Goal: Use online tool/utility: Utilize a website feature to perform a specific function

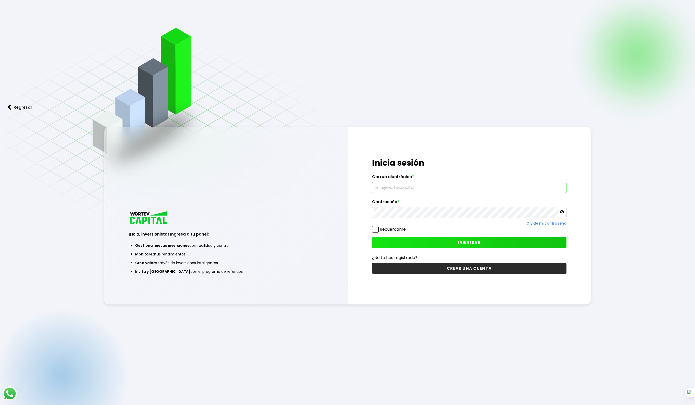
click at [424, 185] on input "text" at bounding box center [469, 187] width 190 height 11
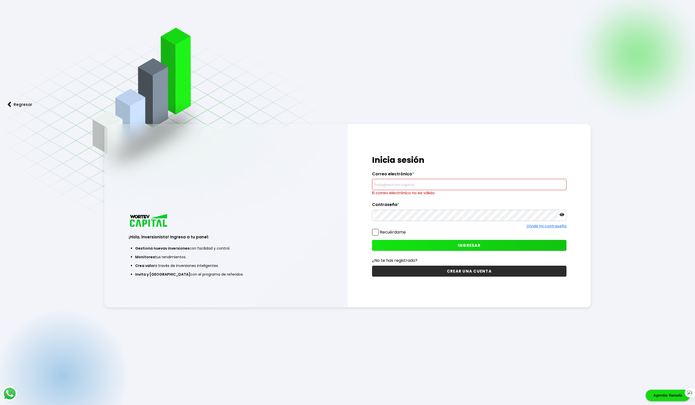
type input "[EMAIL_ADDRESS][DOMAIN_NAME]"
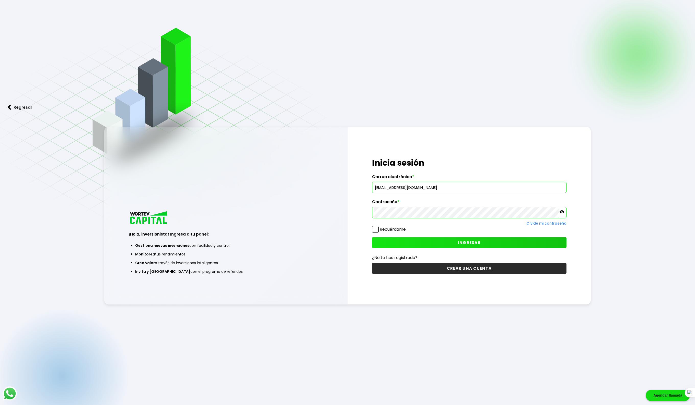
click at [469, 245] on span "INGRESAR" at bounding box center [469, 242] width 23 height 5
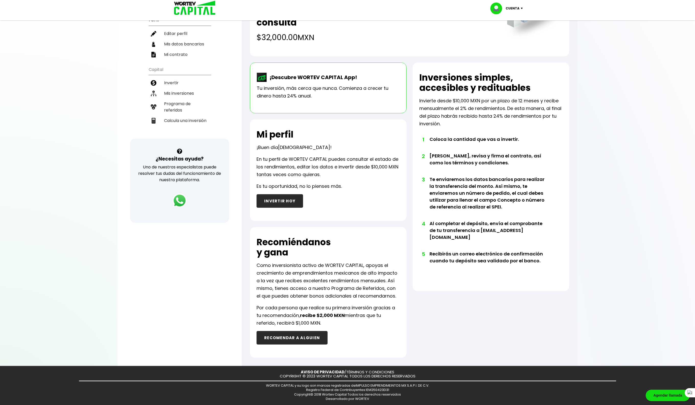
scroll to position [63, 0]
click at [178, 115] on li "Calcula una inversión" at bounding box center [180, 120] width 62 height 10
select select "1"
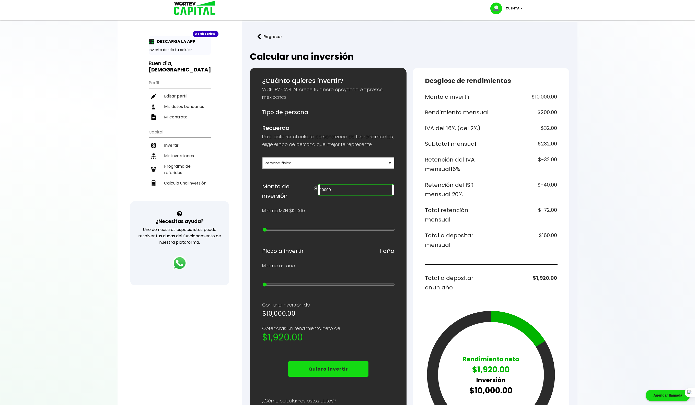
drag, startPoint x: 369, startPoint y: 195, endPoint x: 332, endPoint y: 195, distance: 37.3
click at [332, 195] on div "Monto de inversión $ 10000" at bounding box center [328, 191] width 132 height 19
click at [602, 223] on div at bounding box center [347, 202] width 695 height 405
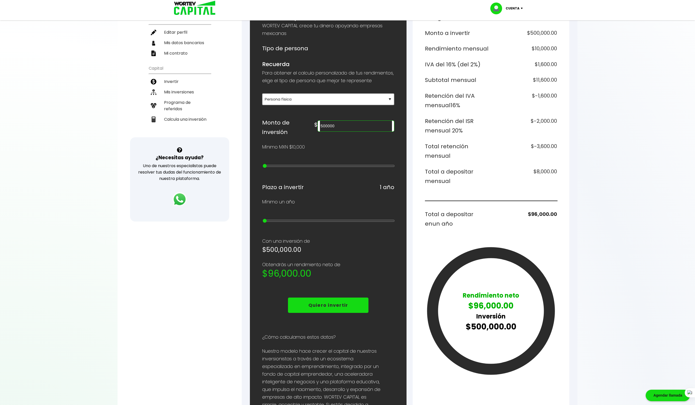
scroll to position [96, 0]
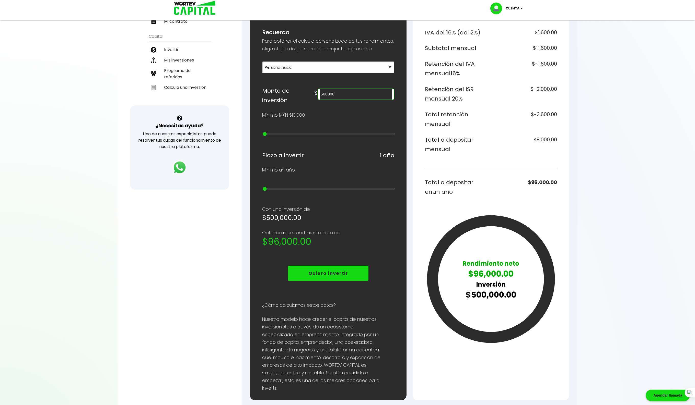
drag, startPoint x: 365, startPoint y: 99, endPoint x: 339, endPoint y: 97, distance: 26.1
click at [339, 97] on div "$ 500000" at bounding box center [354, 93] width 80 height 14
click at [635, 174] on div at bounding box center [347, 202] width 695 height 405
drag, startPoint x: 364, startPoint y: 99, endPoint x: 334, endPoint y: 98, distance: 29.4
click at [334, 98] on div "Monto de inversión $ 100000" at bounding box center [328, 95] width 132 height 19
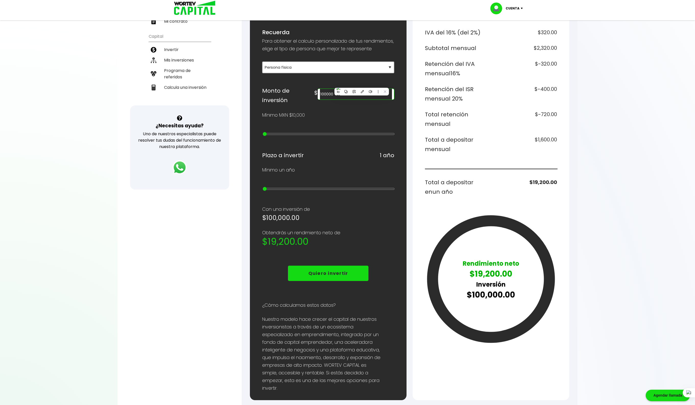
click at [376, 97] on input "100000" at bounding box center [356, 94] width 72 height 11
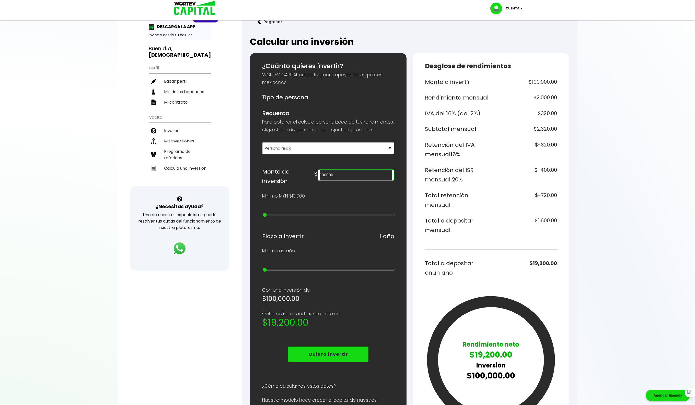
scroll to position [8, 0]
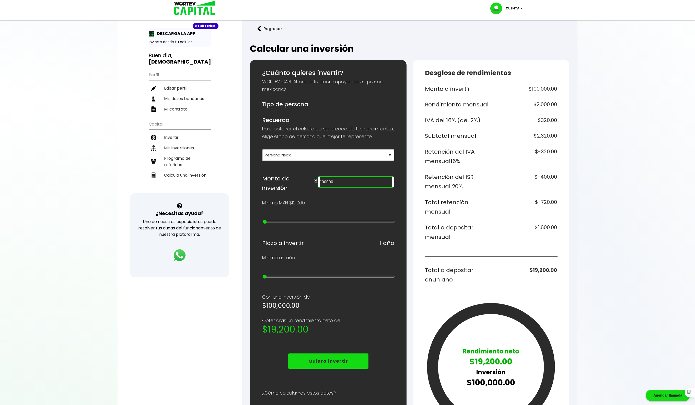
drag, startPoint x: 358, startPoint y: 188, endPoint x: 321, endPoint y: 183, distance: 36.8
click at [321, 183] on div "Monto de inversión $ 100000" at bounding box center [328, 183] width 132 height 19
type input "1000000"
click at [337, 209] on div "¿Cuánto quieres invertir? WORTEV CAPITAL crece tu dinero apoyando empresas mexi…" at bounding box center [328, 274] width 132 height 412
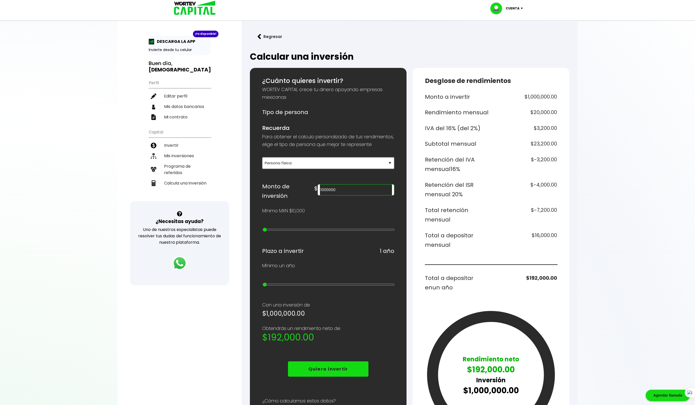
click at [613, 59] on div at bounding box center [347, 202] width 695 height 405
click at [179, 112] on li "Mi contrato" at bounding box center [180, 117] width 62 height 10
